Goal: Complete application form

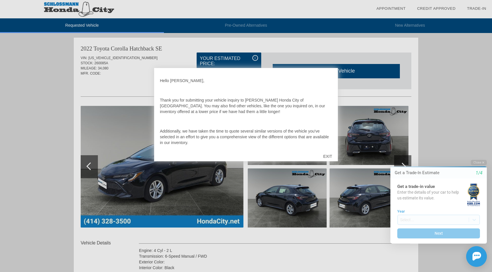
click at [328, 154] on div "EXIT" at bounding box center [328, 156] width 20 height 17
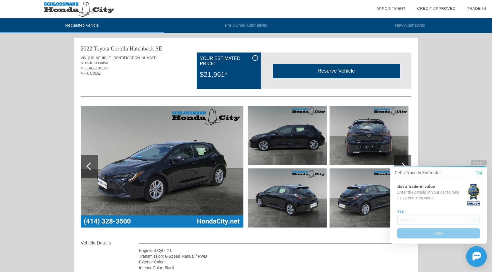
click at [482, 164] on icon "button" at bounding box center [483, 162] width 2 height 3
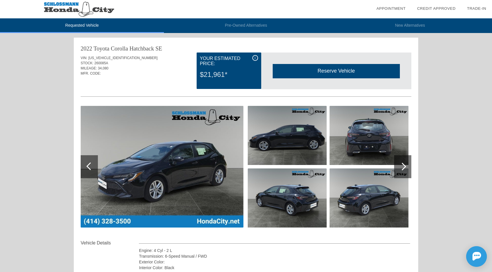
click at [405, 166] on div at bounding box center [402, 166] width 17 height 23
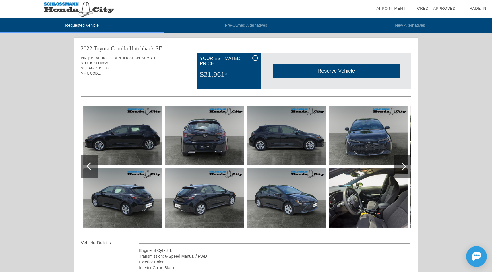
click at [405, 166] on div at bounding box center [403, 167] width 8 height 8
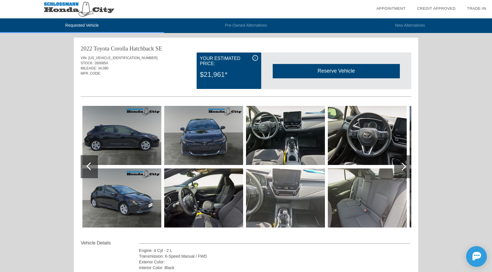
click at [224, 201] on img at bounding box center [203, 198] width 79 height 59
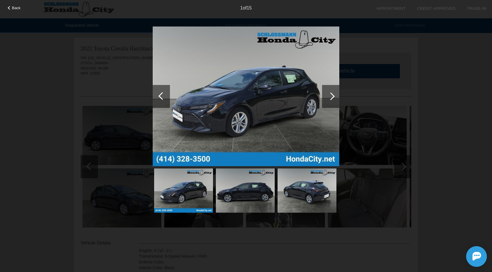
drag, startPoint x: 291, startPoint y: 125, endPoint x: 304, endPoint y: 114, distance: 17.3
click at [291, 125] on img at bounding box center [246, 96] width 187 height 140
click at [336, 96] on div at bounding box center [330, 96] width 17 height 23
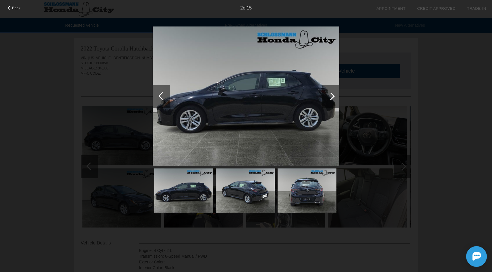
click at [332, 96] on div at bounding box center [331, 96] width 8 height 8
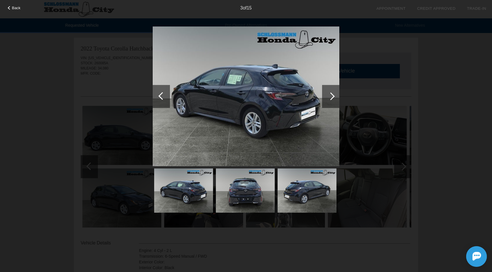
click at [336, 94] on div at bounding box center [330, 96] width 17 height 23
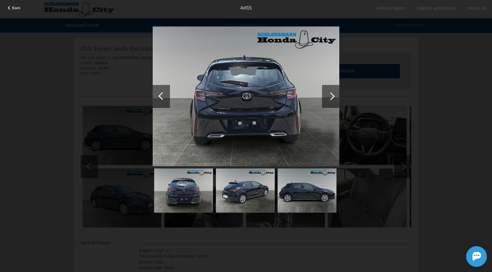
click at [336, 94] on div at bounding box center [330, 96] width 17 height 23
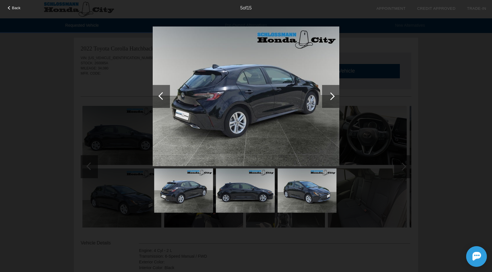
click at [336, 94] on div at bounding box center [330, 96] width 17 height 23
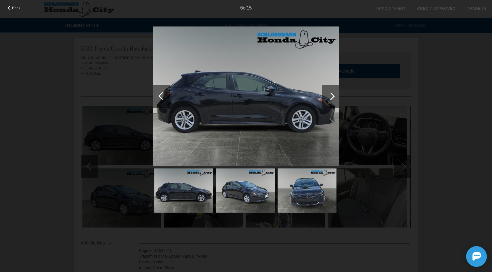
click at [336, 94] on div at bounding box center [330, 96] width 17 height 23
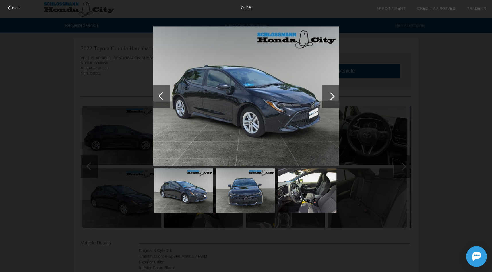
click at [336, 94] on div at bounding box center [330, 96] width 17 height 23
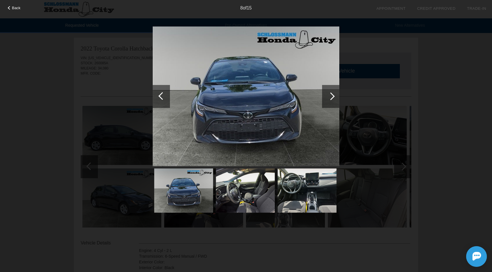
click at [336, 94] on div at bounding box center [330, 96] width 17 height 23
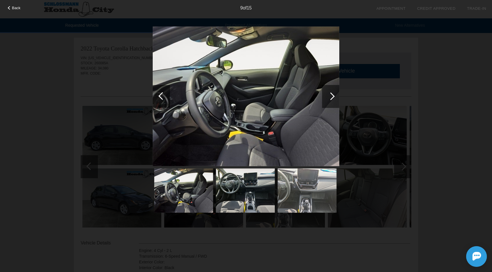
click at [333, 95] on div at bounding box center [331, 96] width 8 height 8
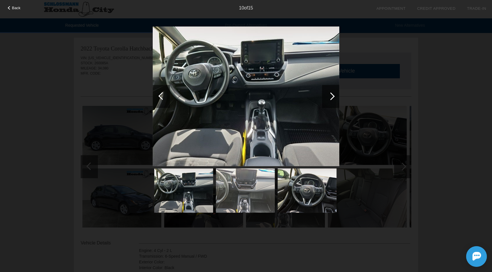
click at [333, 95] on div at bounding box center [331, 96] width 8 height 8
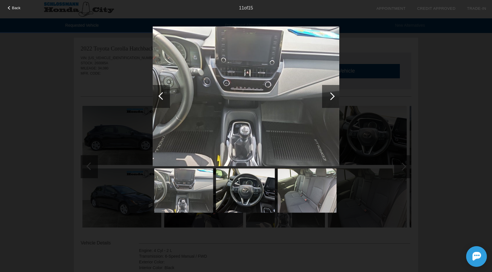
click at [333, 95] on div at bounding box center [331, 96] width 8 height 8
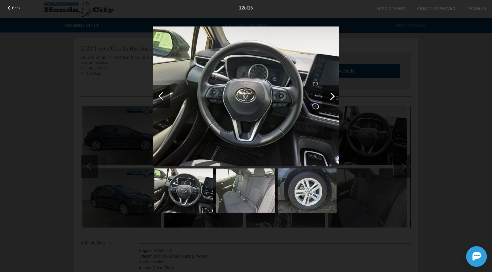
click at [161, 96] on div at bounding box center [163, 96] width 8 height 8
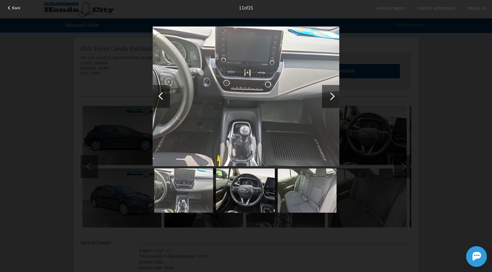
click at [334, 96] on div at bounding box center [331, 96] width 8 height 8
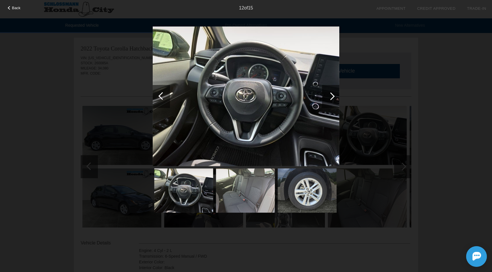
click at [334, 96] on div at bounding box center [331, 96] width 8 height 8
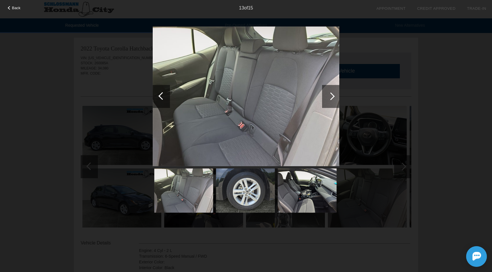
click at [334, 96] on div at bounding box center [331, 96] width 8 height 8
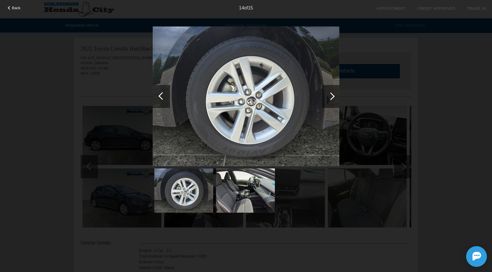
click at [334, 96] on div at bounding box center [331, 96] width 8 height 8
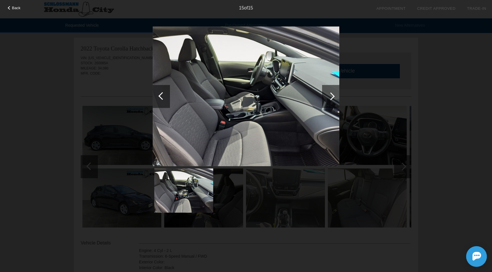
click at [334, 96] on div at bounding box center [331, 96] width 8 height 8
click at [332, 96] on div at bounding box center [331, 96] width 8 height 8
click at [335, 95] on div at bounding box center [330, 96] width 17 height 23
